Goal: Transaction & Acquisition: Purchase product/service

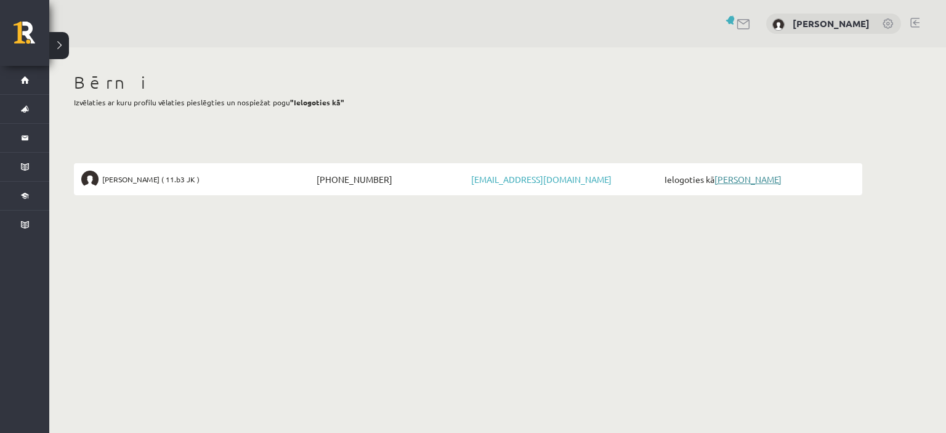
click at [761, 179] on link "[PERSON_NAME]" at bounding box center [748, 179] width 67 height 11
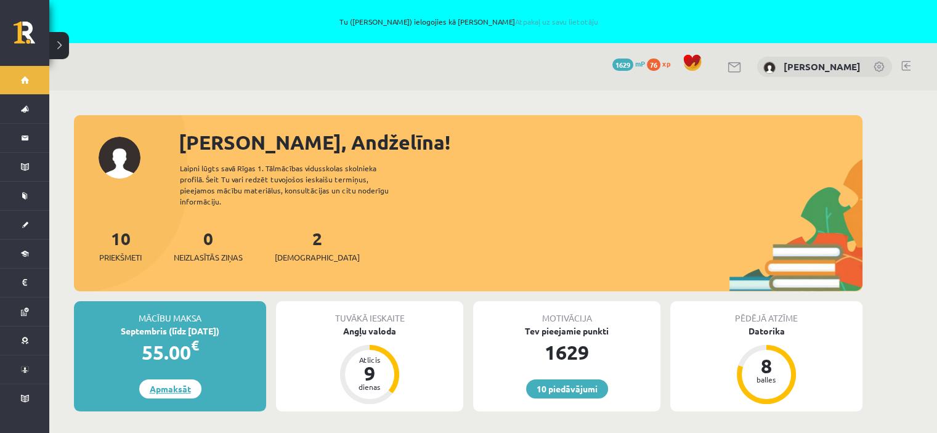
click at [168, 380] on link "Apmaksāt" at bounding box center [170, 389] width 62 height 19
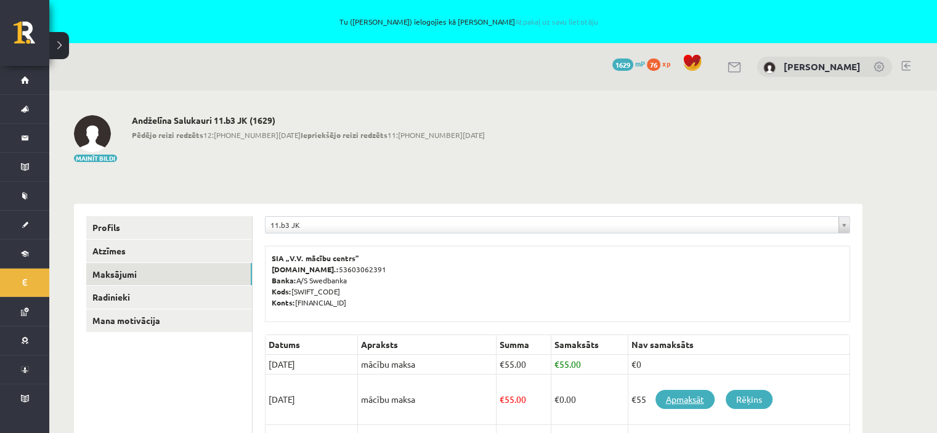
click at [684, 400] on link "Apmaksāt" at bounding box center [685, 399] width 59 height 19
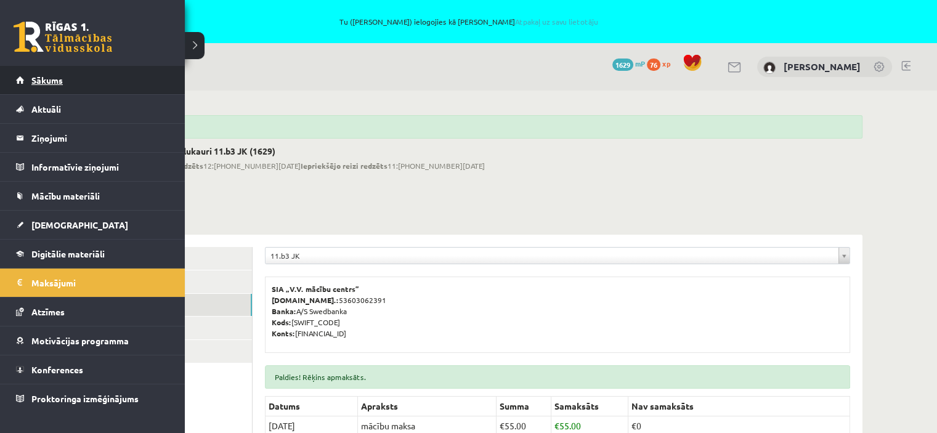
click at [46, 79] on span "Sākums" at bounding box center [46, 80] width 31 height 11
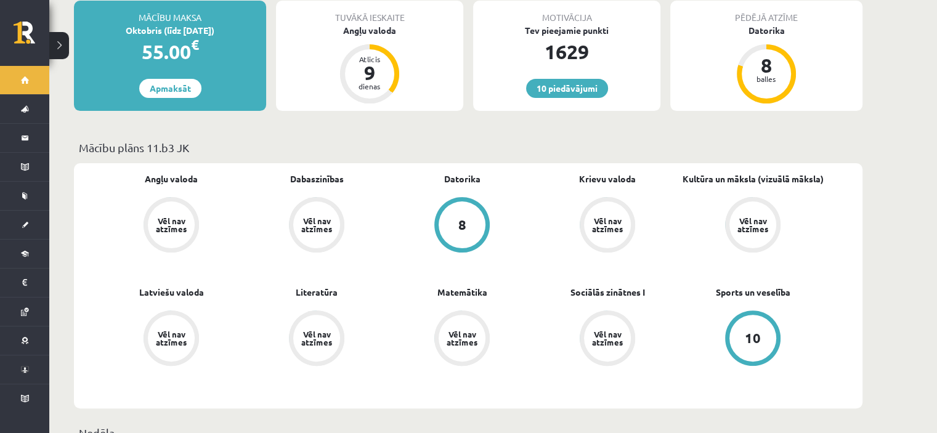
scroll to position [298, 0]
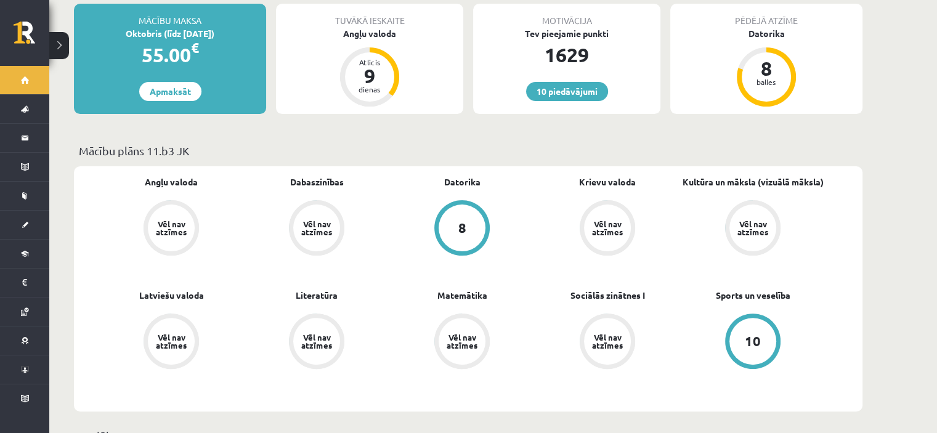
click at [455, 216] on div "8" at bounding box center [462, 228] width 47 height 47
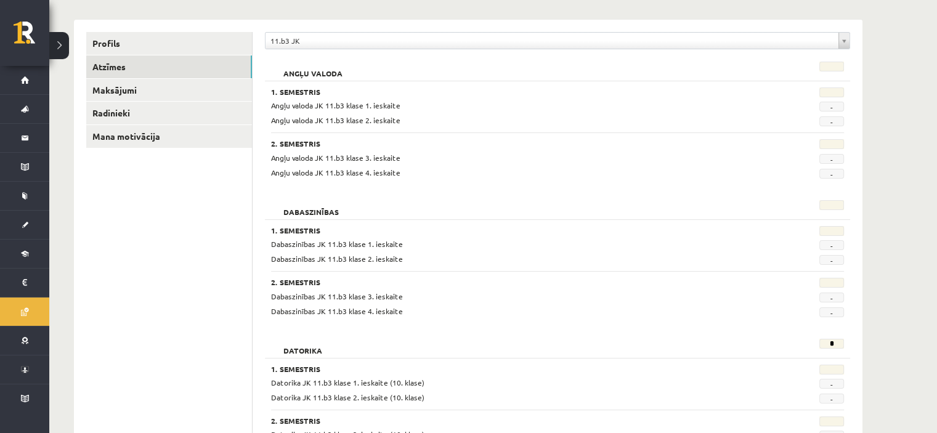
scroll to position [178, 0]
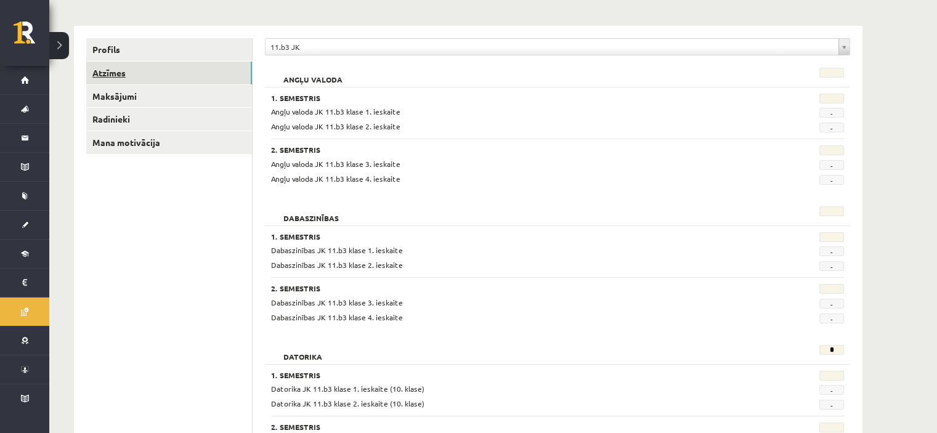
click at [114, 71] on link "Atzīmes" at bounding box center [169, 73] width 166 height 23
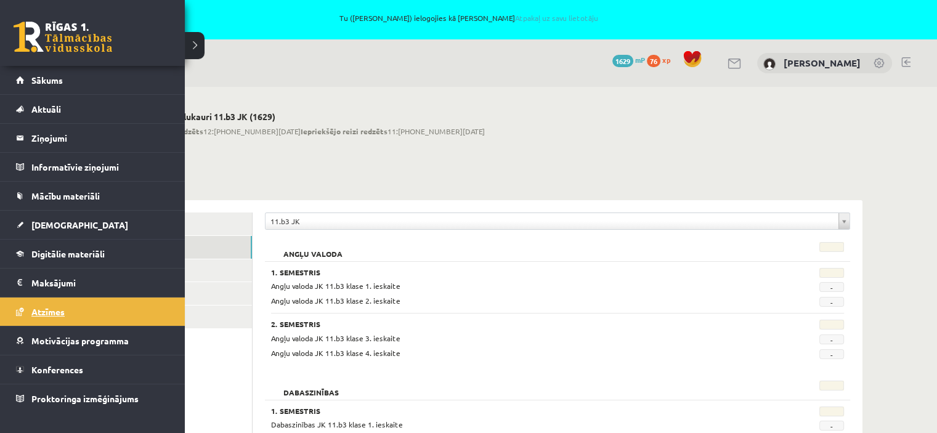
scroll to position [0, 0]
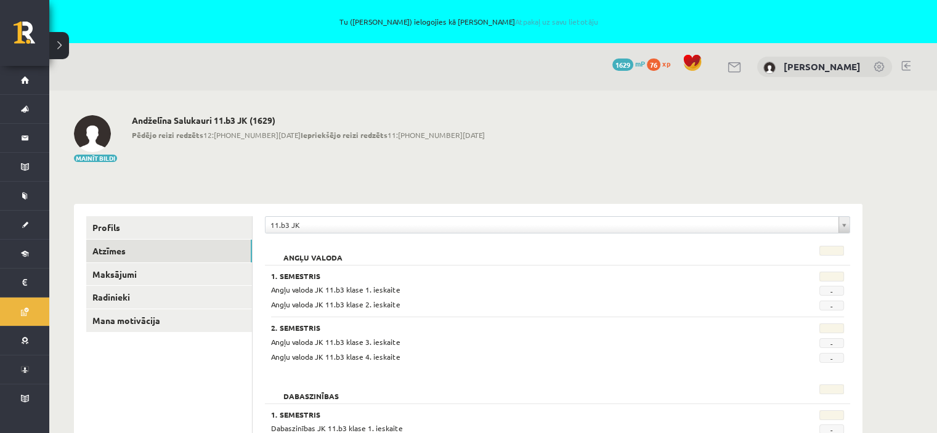
click at [907, 63] on link at bounding box center [905, 66] width 9 height 10
